Goal: Information Seeking & Learning: Understand process/instructions

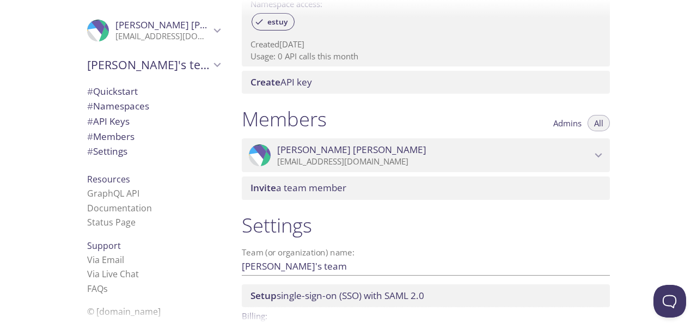
scroll to position [451, 0]
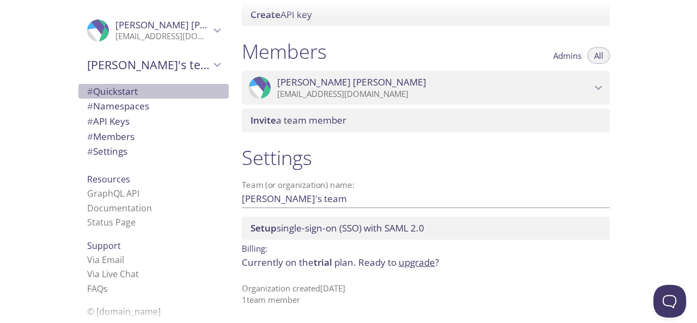
click at [165, 89] on span "# Quickstart" at bounding box center [153, 91] width 133 height 14
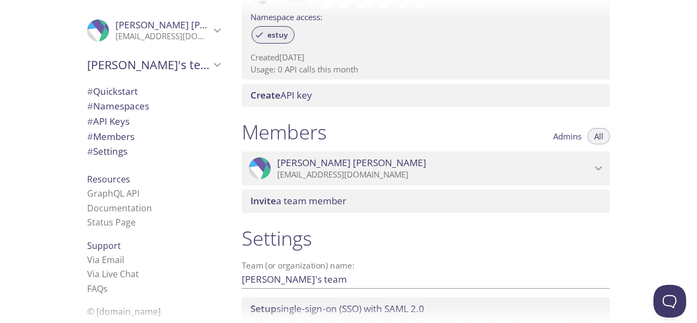
scroll to position [451, 0]
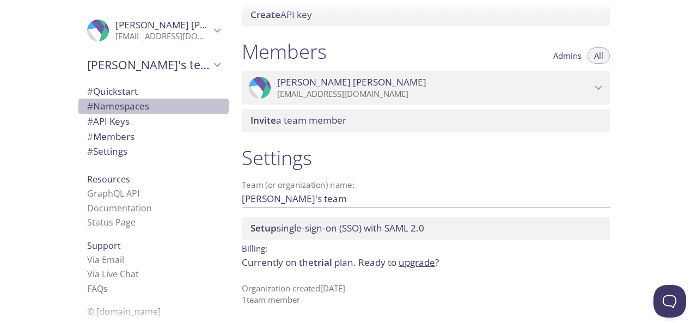
click at [107, 100] on span "# Namespaces" at bounding box center [118, 106] width 62 height 13
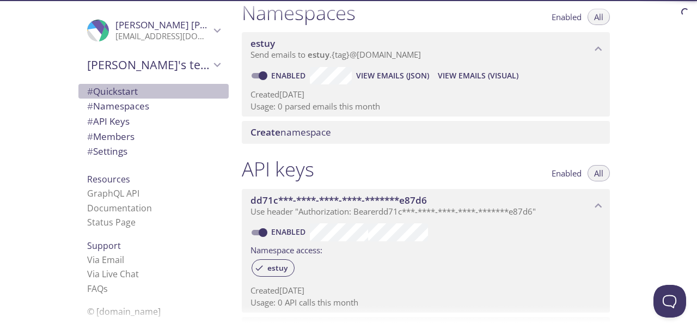
click at [117, 95] on span "# Quickstart" at bounding box center [112, 91] width 51 height 13
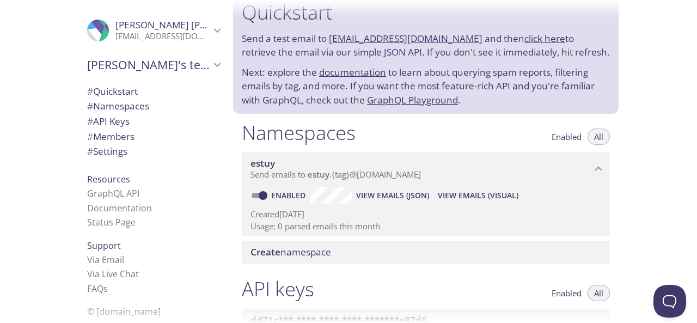
click at [103, 124] on span "# API Keys" at bounding box center [108, 121] width 42 height 13
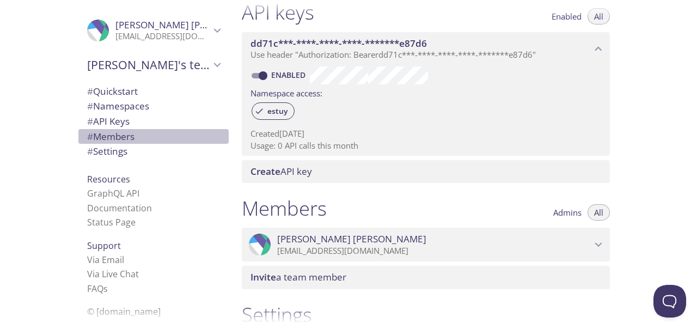
click at [100, 138] on span "# Members" at bounding box center [110, 136] width 47 height 13
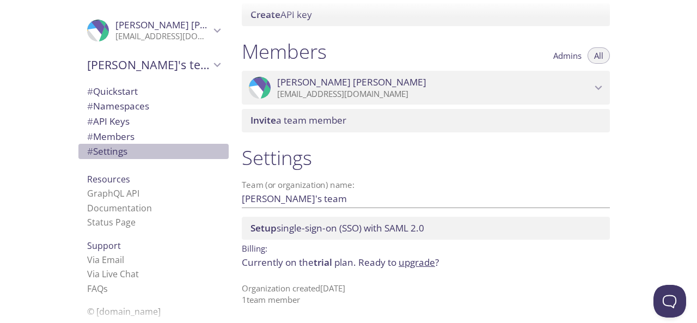
click at [100, 149] on span "# Settings" at bounding box center [107, 151] width 40 height 13
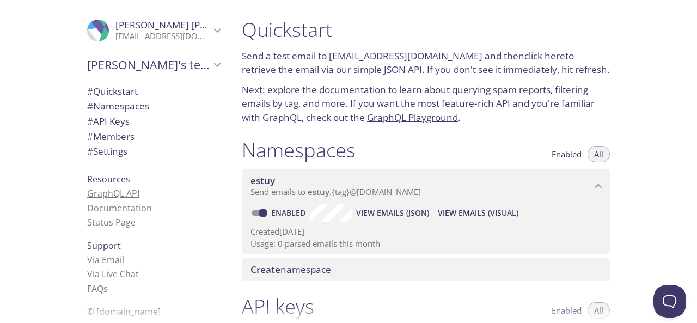
click at [110, 196] on link "GraphQL API" at bounding box center [113, 193] width 52 height 12
click at [178, 27] on span "[PERSON_NAME]" at bounding box center [162, 25] width 95 height 12
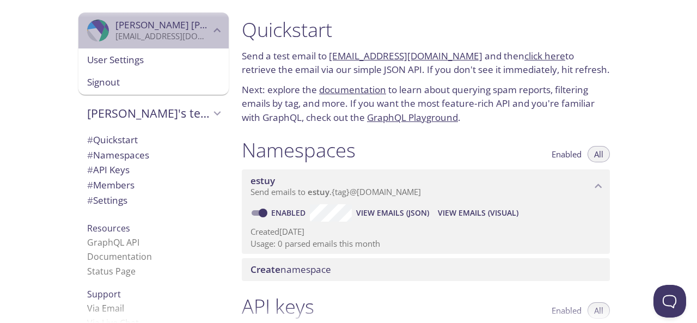
click at [178, 27] on span "[PERSON_NAME]" at bounding box center [162, 25] width 95 height 12
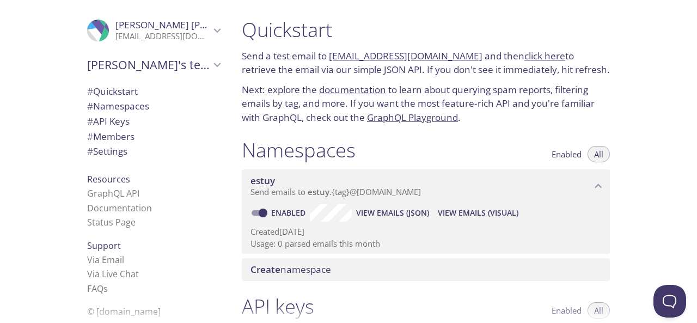
click at [198, 75] on div "[PERSON_NAME]'s team" at bounding box center [153, 65] width 150 height 28
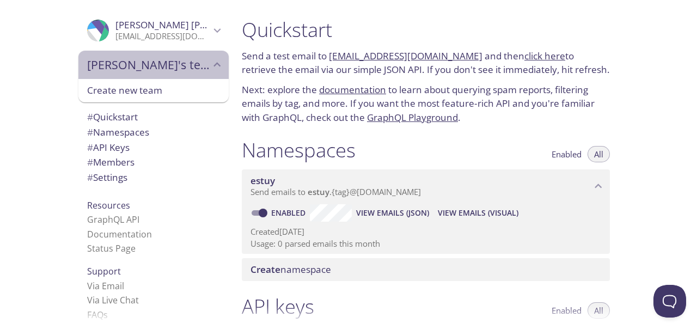
click at [198, 75] on div "[PERSON_NAME]'s team" at bounding box center [153, 65] width 150 height 28
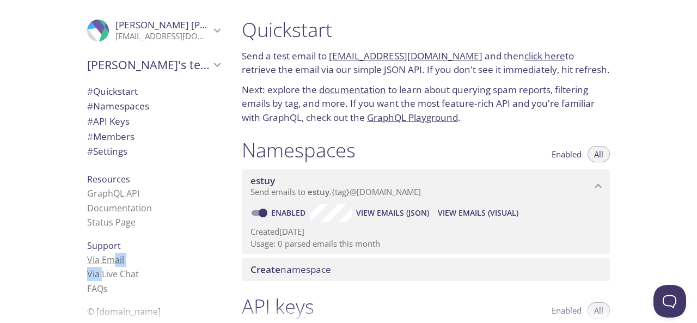
drag, startPoint x: 93, startPoint y: 276, endPoint x: 107, endPoint y: 260, distance: 21.3
click at [107, 260] on ul "Via Email Via Live Chat FAQ s" at bounding box center [153, 273] width 133 height 43
click at [107, 260] on link "Via Email" at bounding box center [105, 260] width 37 height 12
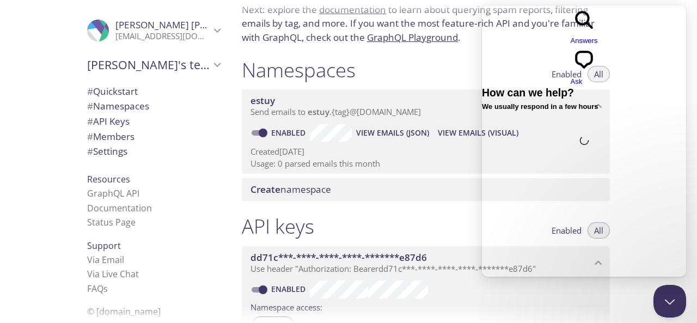
scroll to position [81, 0]
